Goal: Task Accomplishment & Management: Complete application form

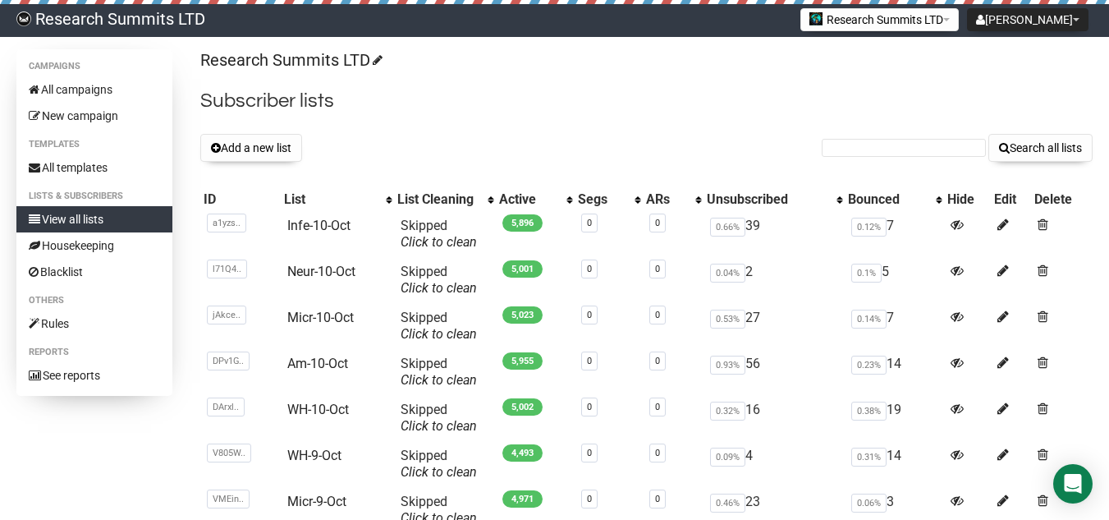
click at [283, 160] on button "Add a new list" at bounding box center [251, 148] width 102 height 28
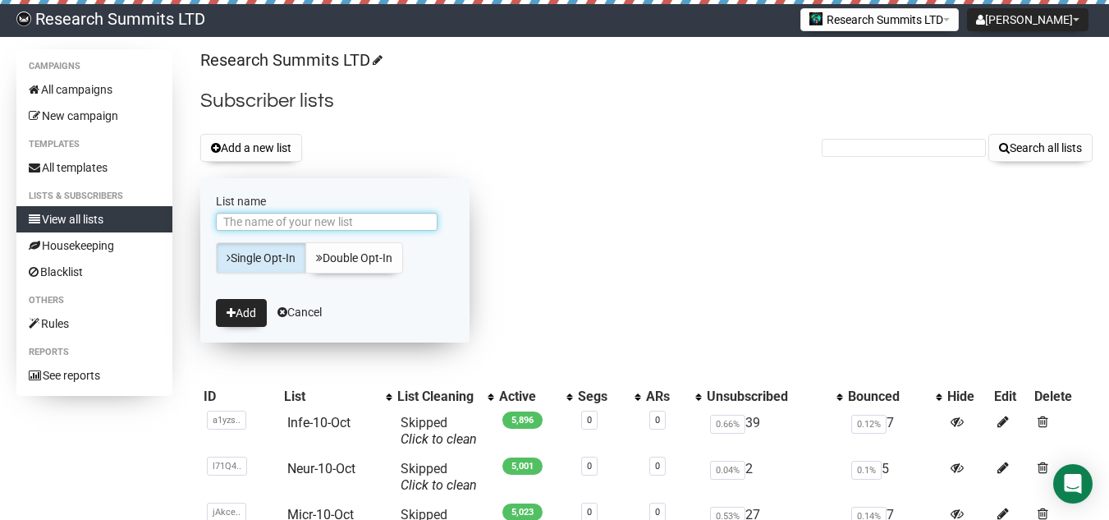
click at [318, 218] on input "List name" at bounding box center [327, 222] width 222 height 18
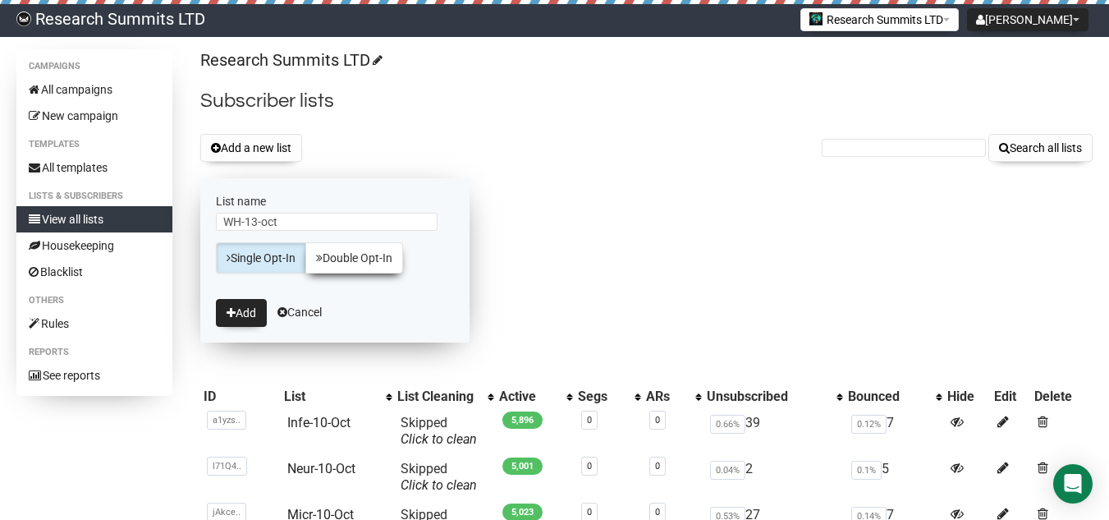
click at [334, 255] on link "Double Opt-In" at bounding box center [354, 257] width 98 height 31
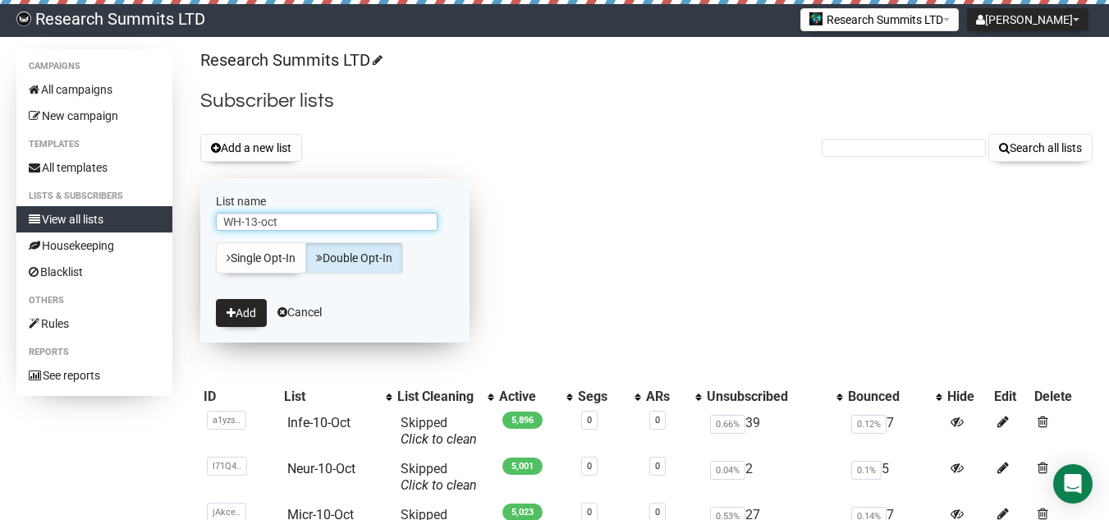
click at [267, 222] on input "WH-13-oct" at bounding box center [327, 222] width 222 height 18
type input "WH-13-Oct"
click at [245, 318] on button "Add" at bounding box center [241, 313] width 51 height 28
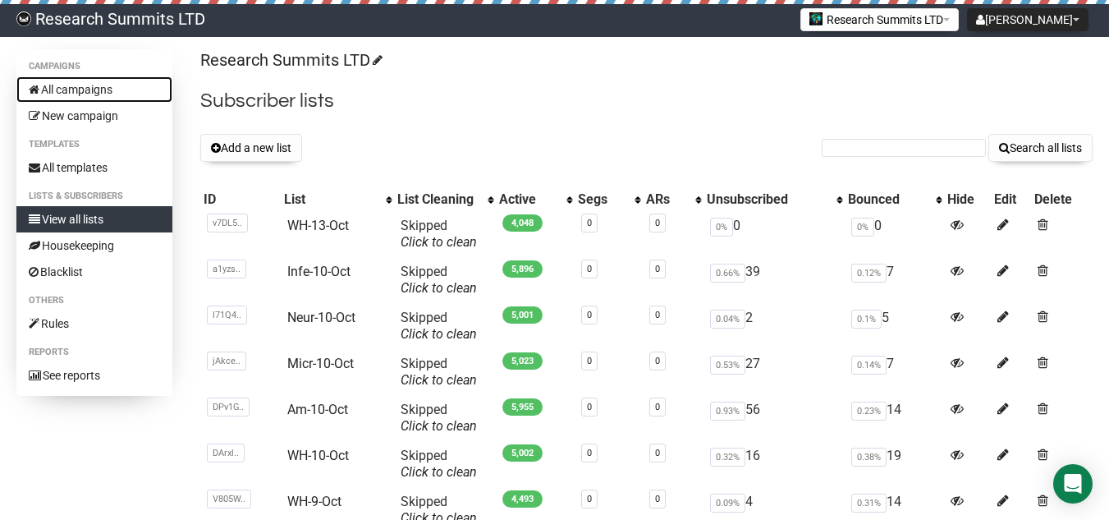
click at [97, 91] on link "All campaigns" at bounding box center [94, 89] width 156 height 26
click at [254, 148] on button "Add a new list" at bounding box center [251, 148] width 102 height 28
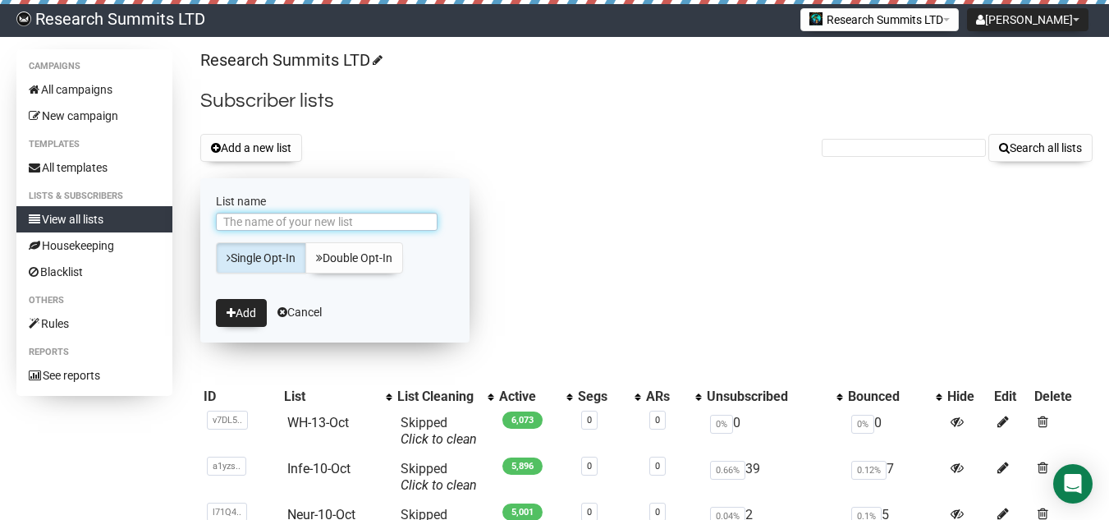
click at [377, 216] on input "List name" at bounding box center [327, 222] width 222 height 18
type input "Phar-13-Oct"
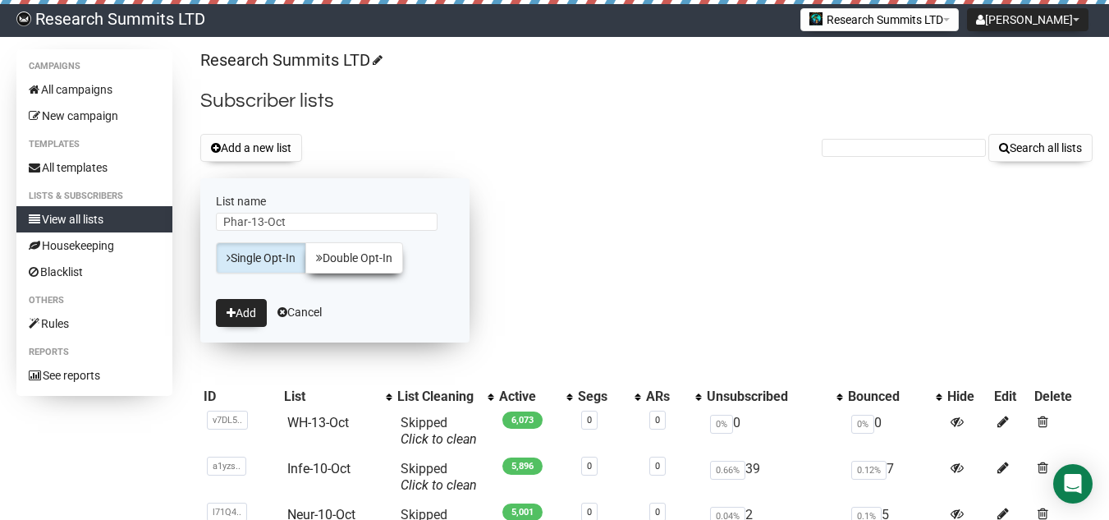
click at [364, 259] on link "Double Opt-In" at bounding box center [354, 257] width 98 height 31
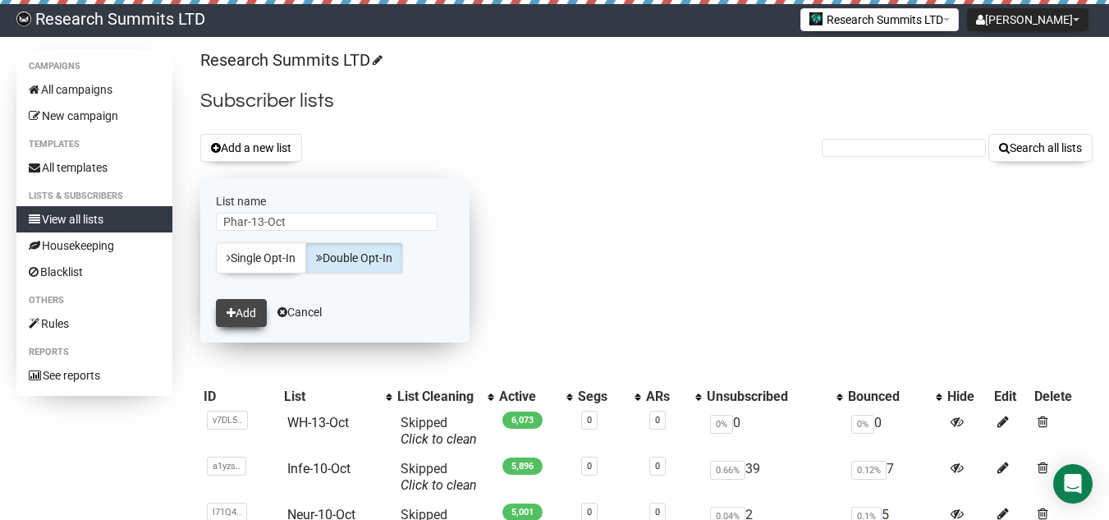
click at [251, 318] on button "Add" at bounding box center [241, 313] width 51 height 28
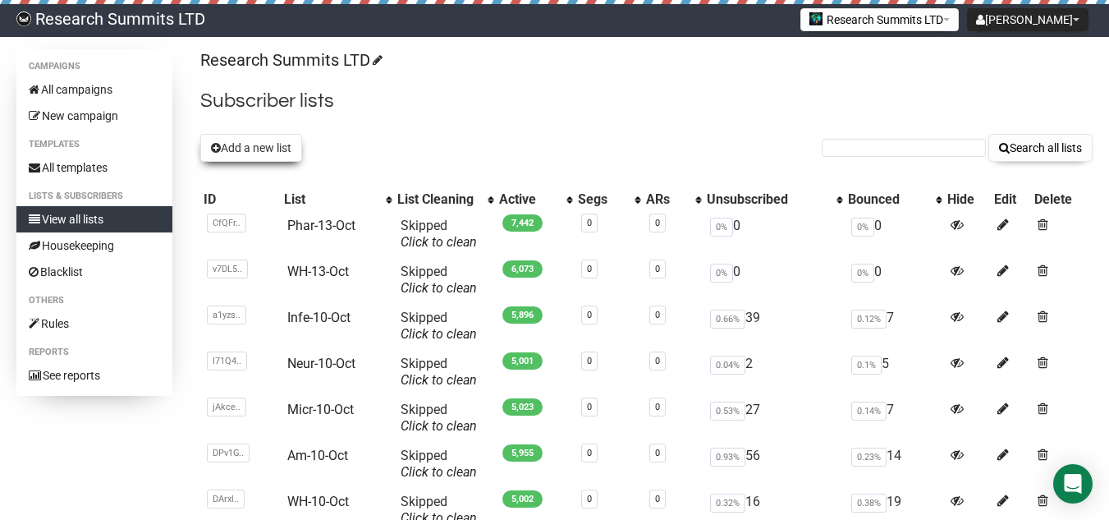
click at [273, 148] on button "Add a new list" at bounding box center [251, 148] width 102 height 28
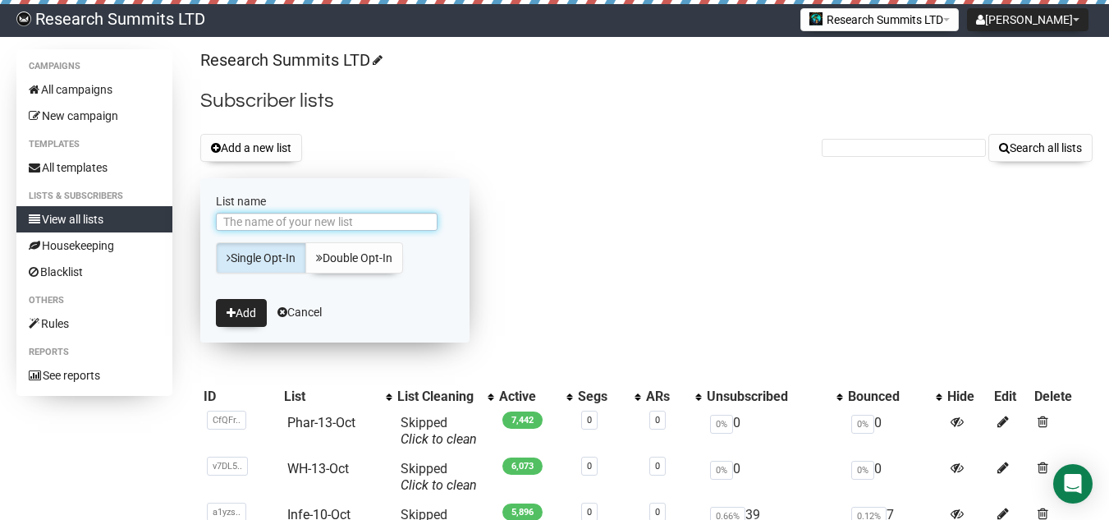
click at [317, 221] on input "List name" at bounding box center [327, 222] width 222 height 18
type input "Derm-13-Oct"
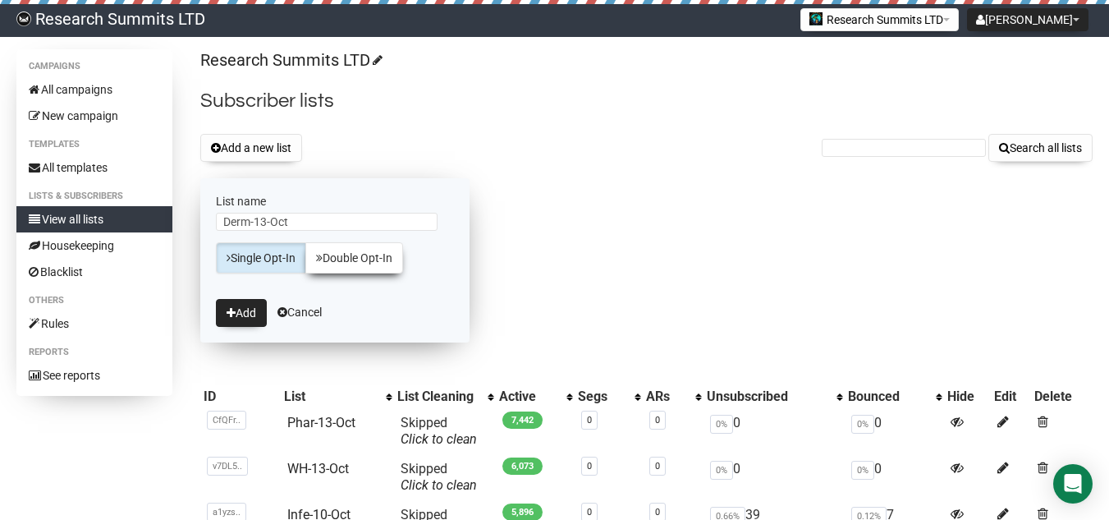
click at [357, 265] on link "Double Opt-In" at bounding box center [354, 257] width 98 height 31
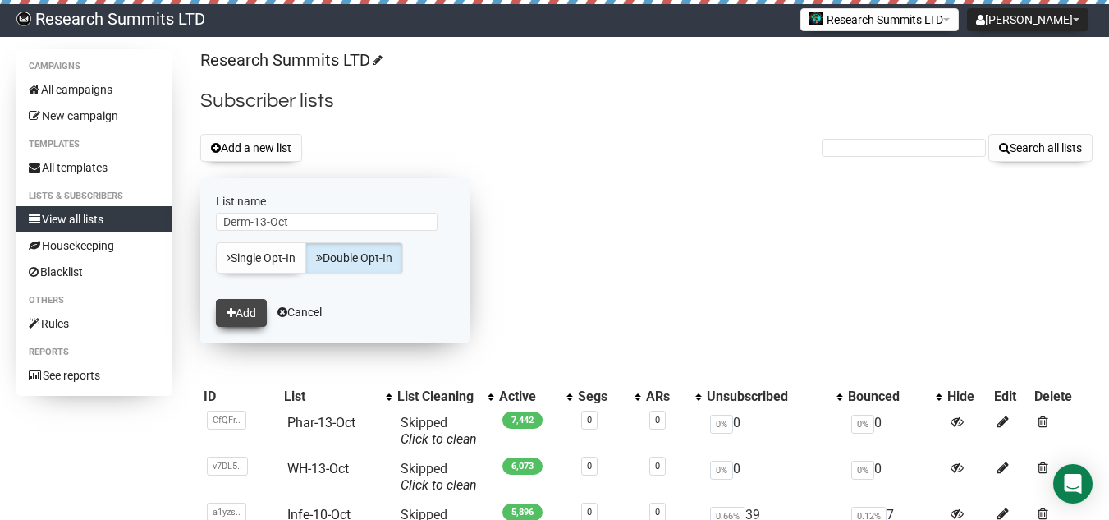
click at [233, 314] on icon "submit" at bounding box center [231, 312] width 9 height 11
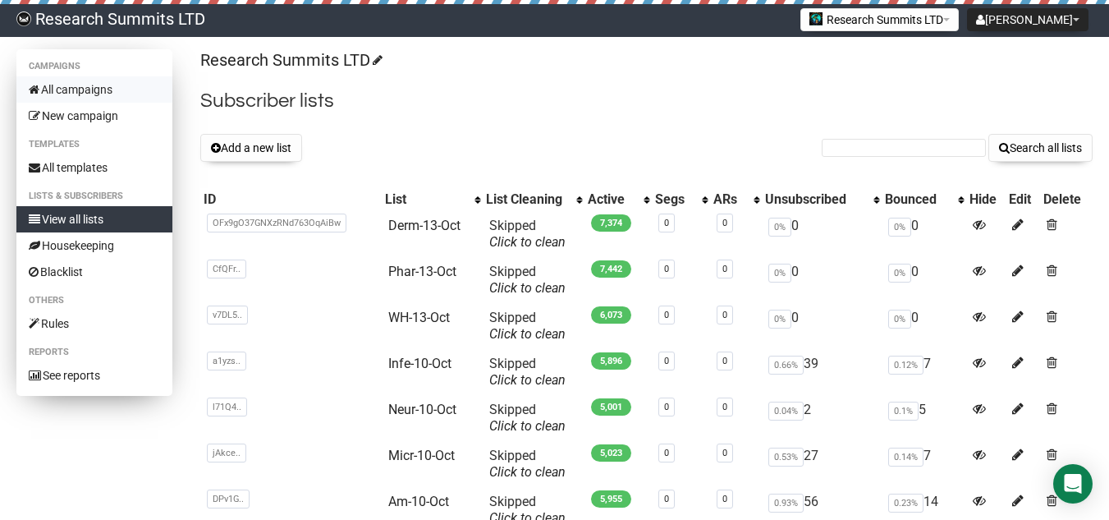
click at [99, 89] on link "All campaigns" at bounding box center [94, 89] width 156 height 26
